Goal: Information Seeking & Learning: Learn about a topic

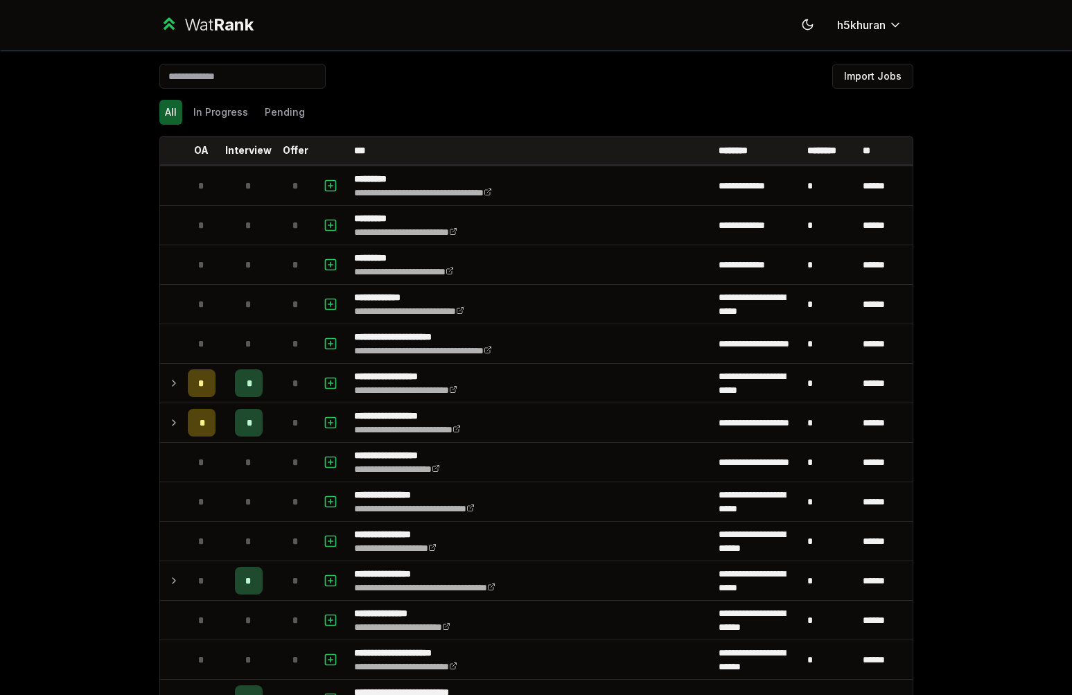
scroll to position [703, 0]
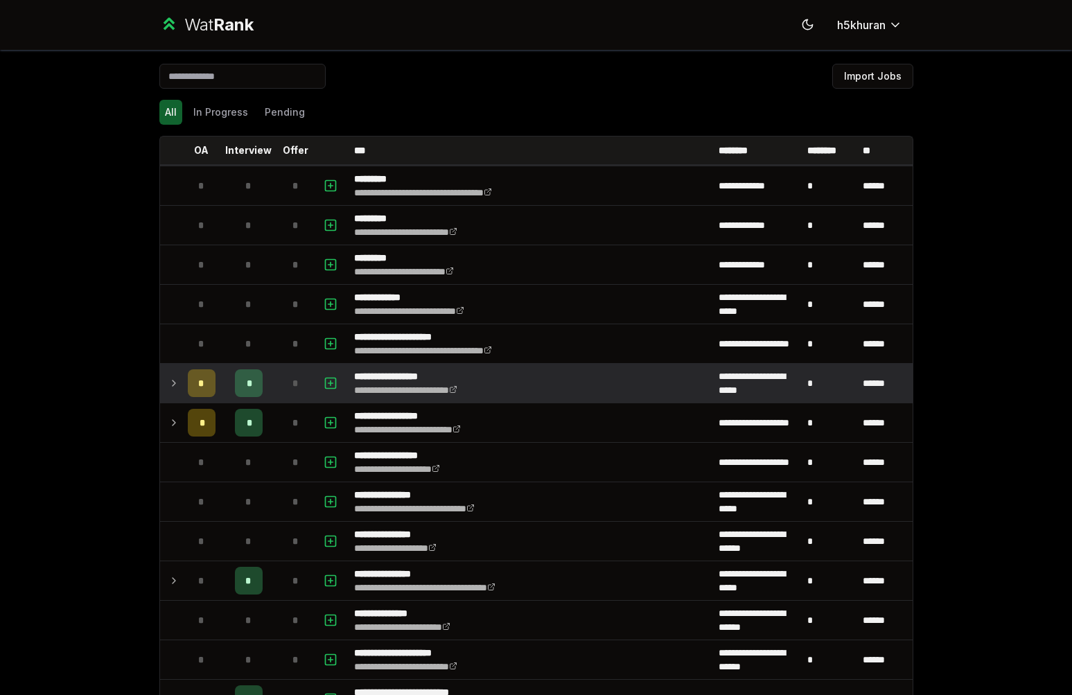
click at [174, 379] on td at bounding box center [171, 383] width 22 height 39
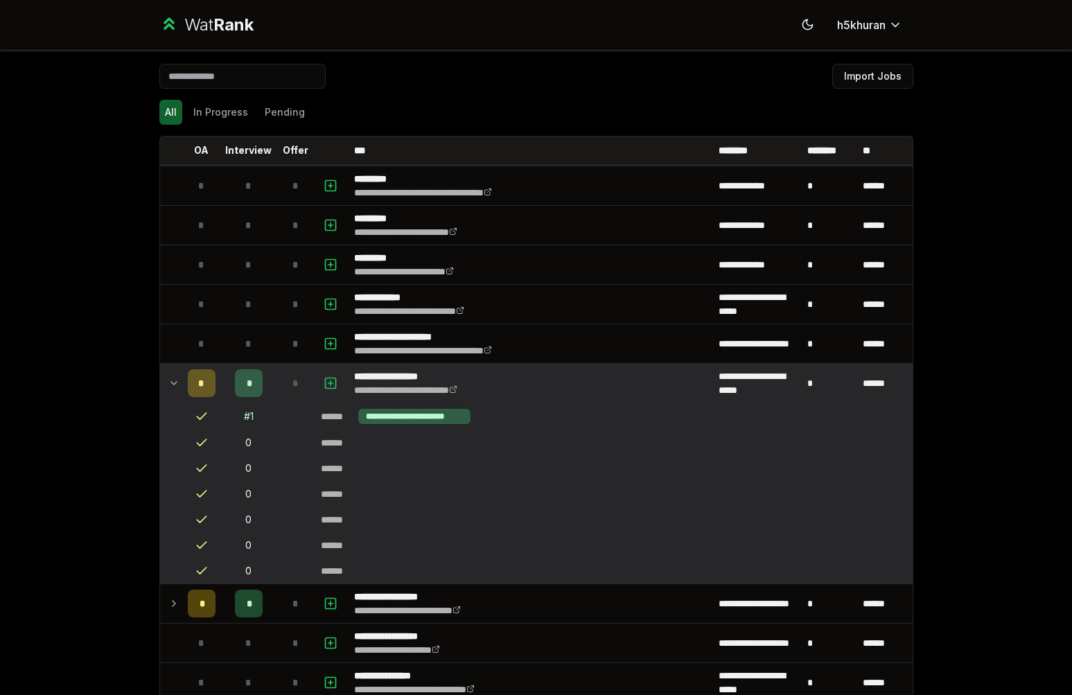
click at [174, 379] on td at bounding box center [171, 383] width 22 height 39
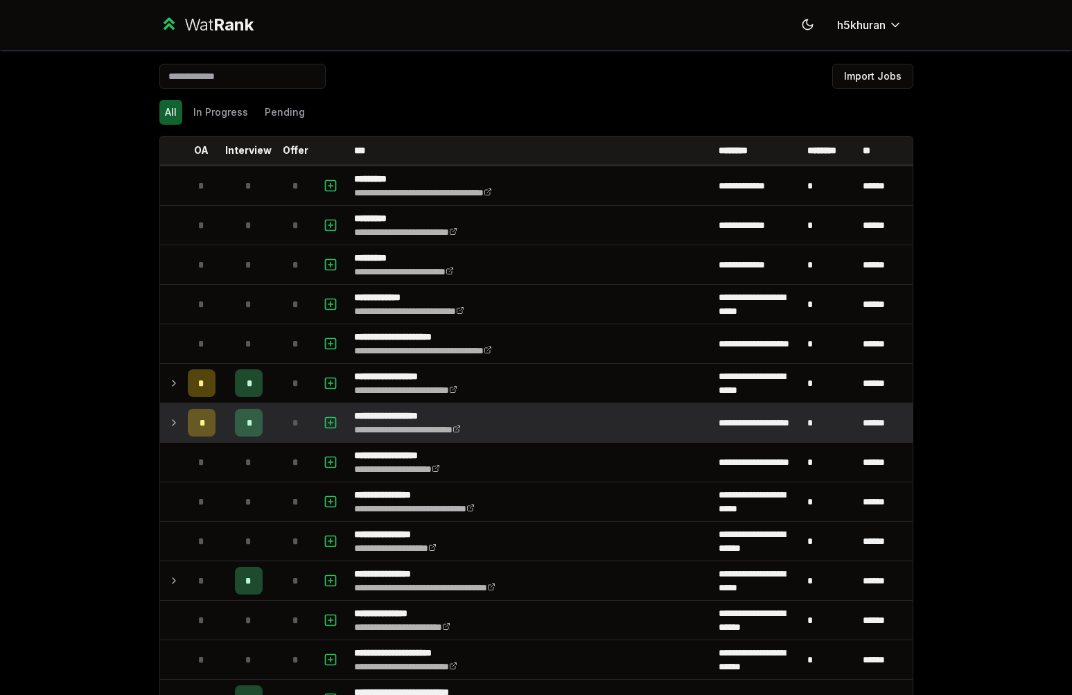
click at [182, 409] on td "*" at bounding box center [201, 422] width 39 height 39
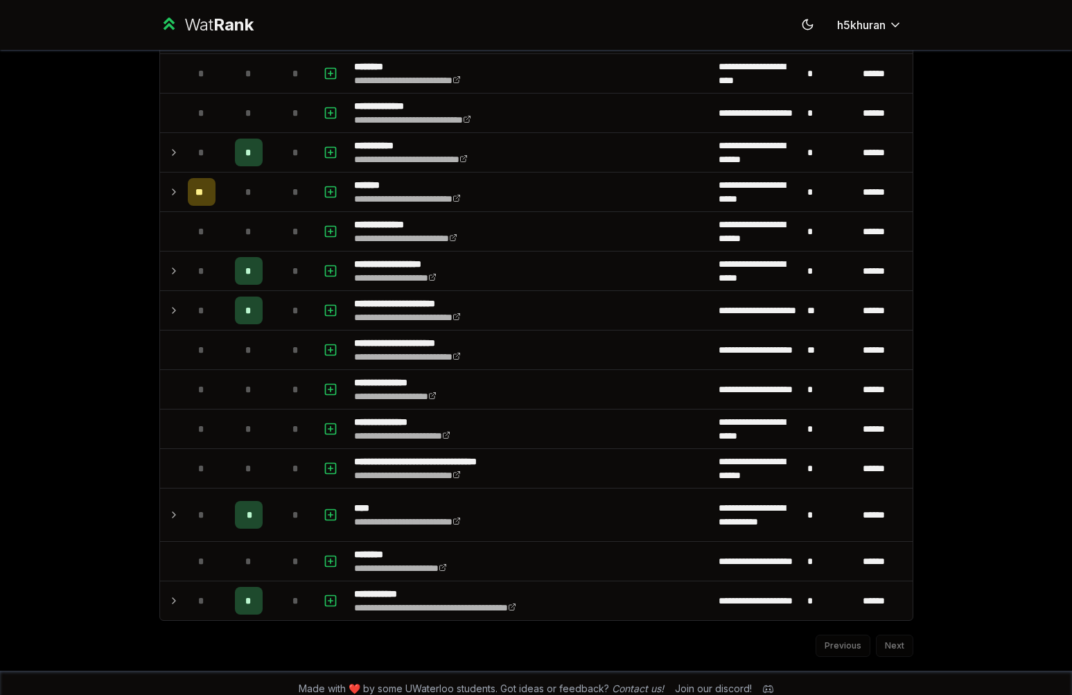
scroll to position [1640, 0]
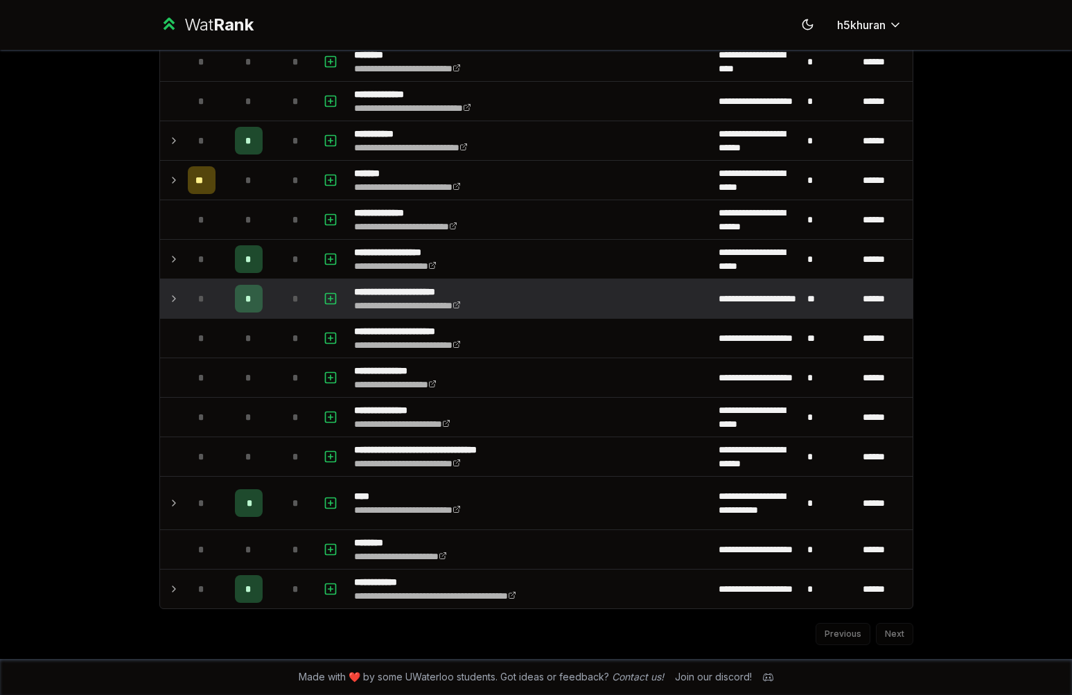
click at [160, 280] on td at bounding box center [171, 298] width 22 height 39
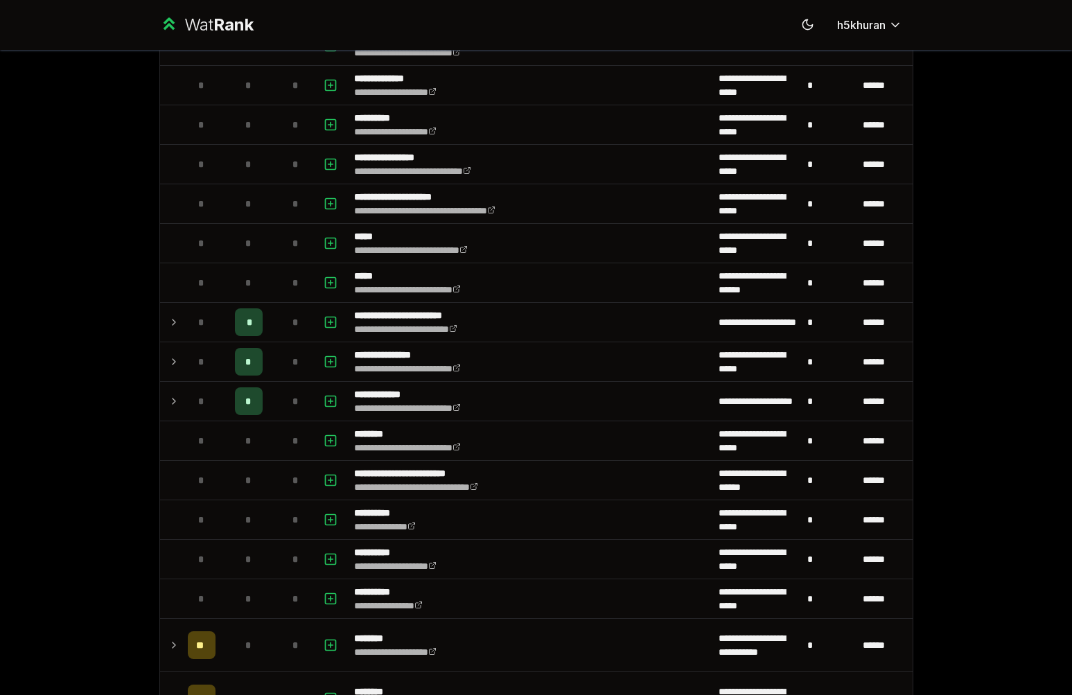
scroll to position [700, 0]
